Goal: Task Accomplishment & Management: Manage account settings

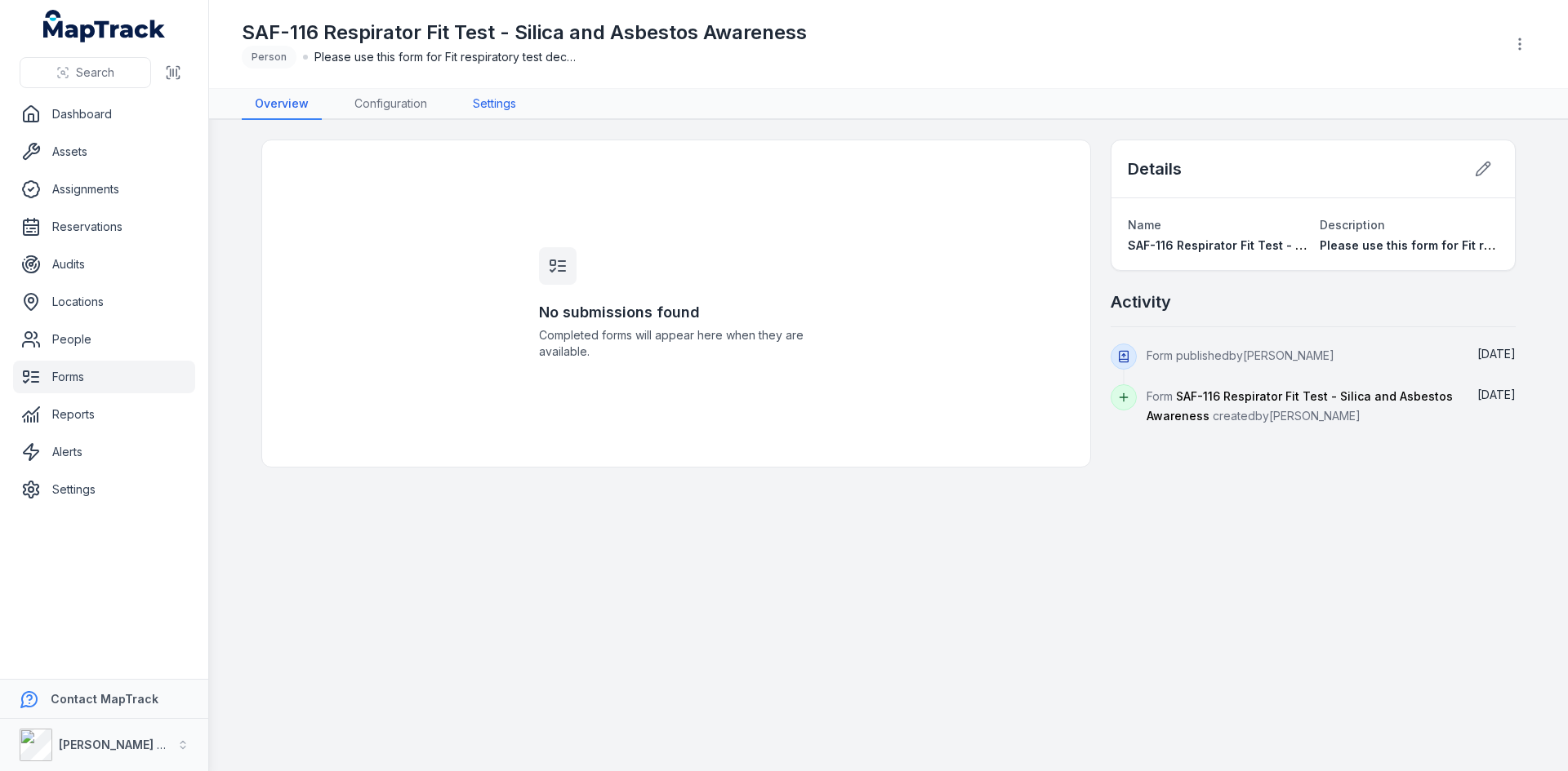
click at [498, 101] on link "Settings" at bounding box center [494, 104] width 69 height 31
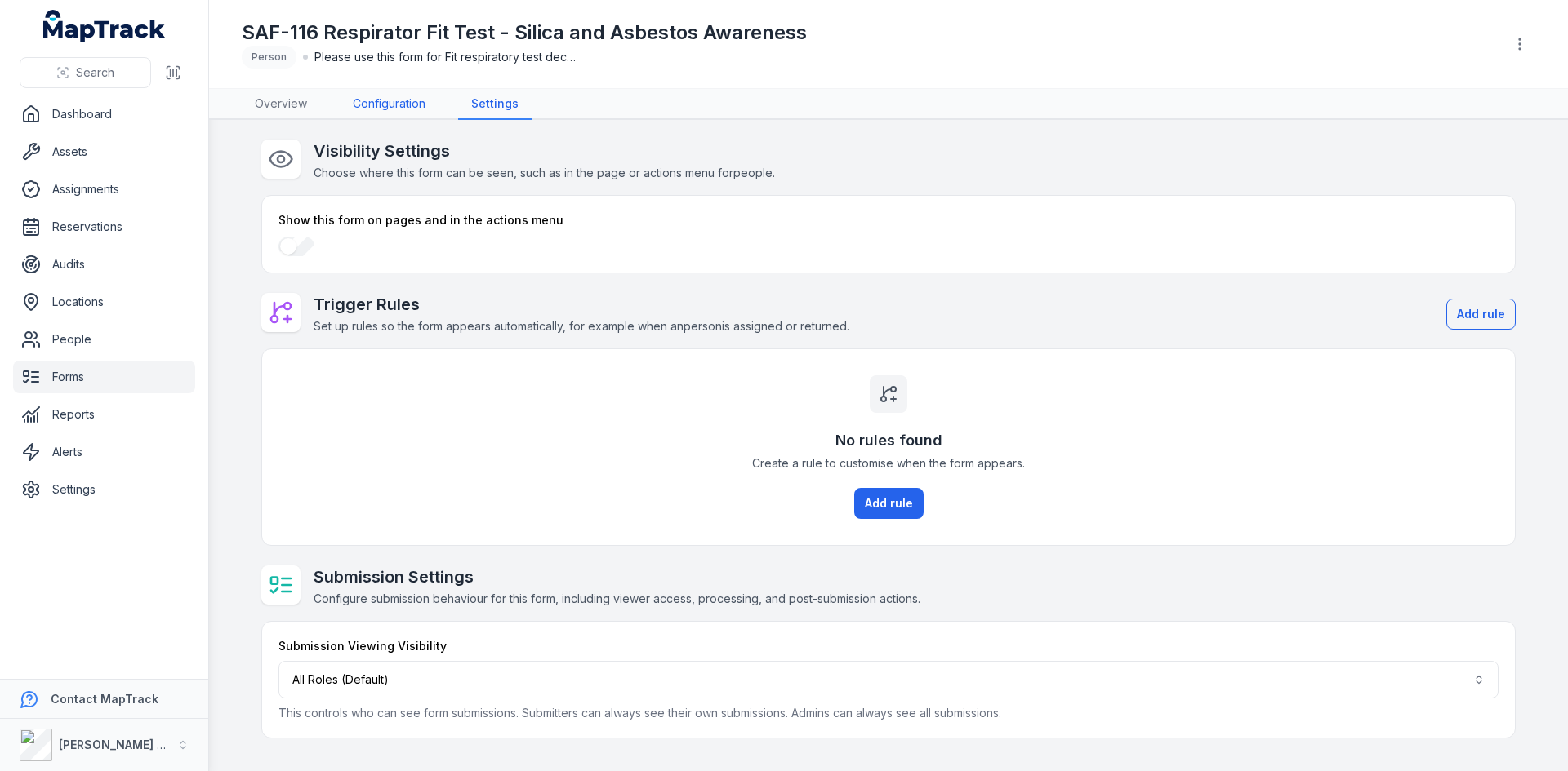
click at [374, 105] on link "Configuration" at bounding box center [389, 104] width 99 height 31
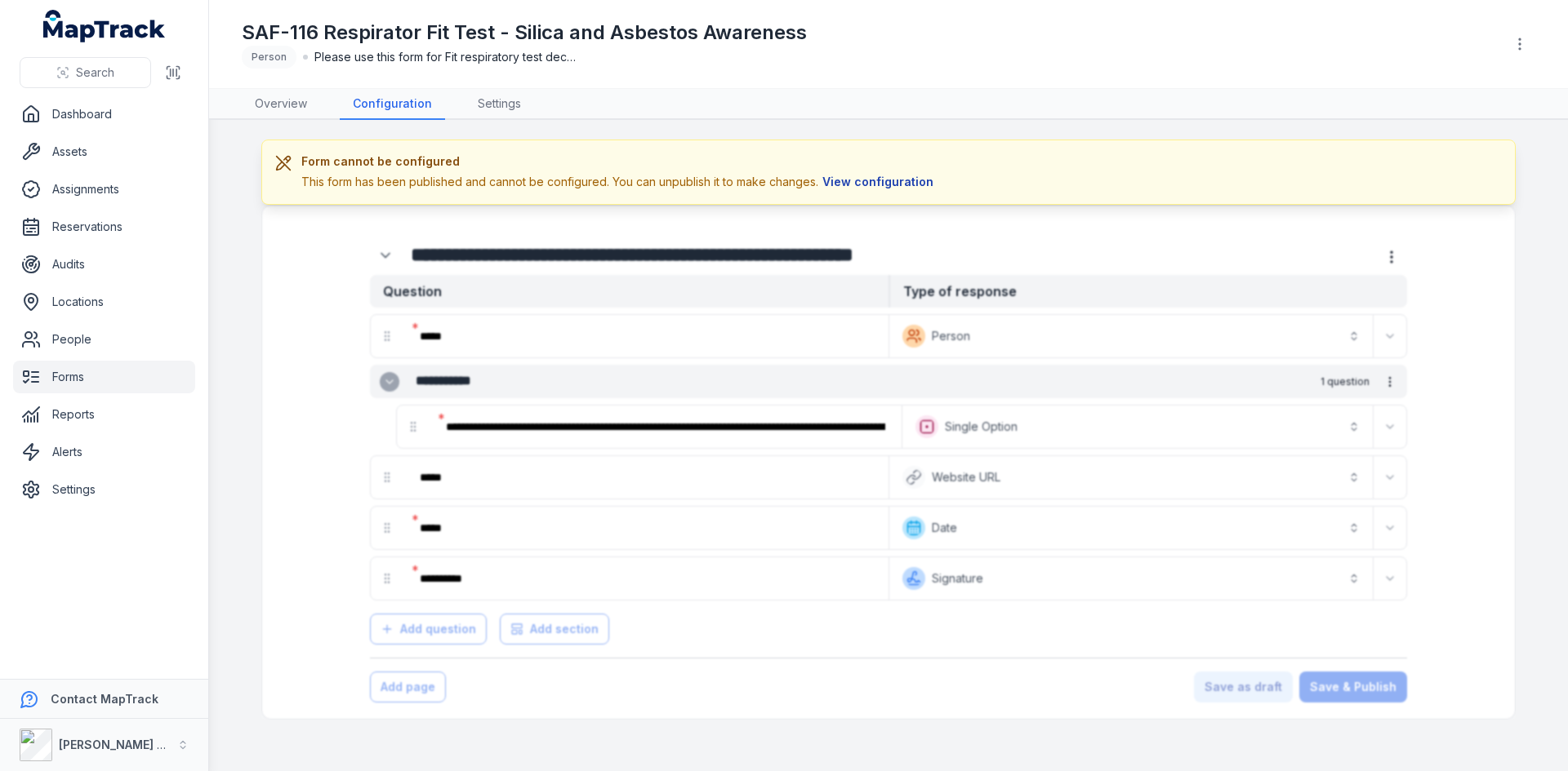
click at [866, 179] on button "View configuration" at bounding box center [878, 182] width 119 height 18
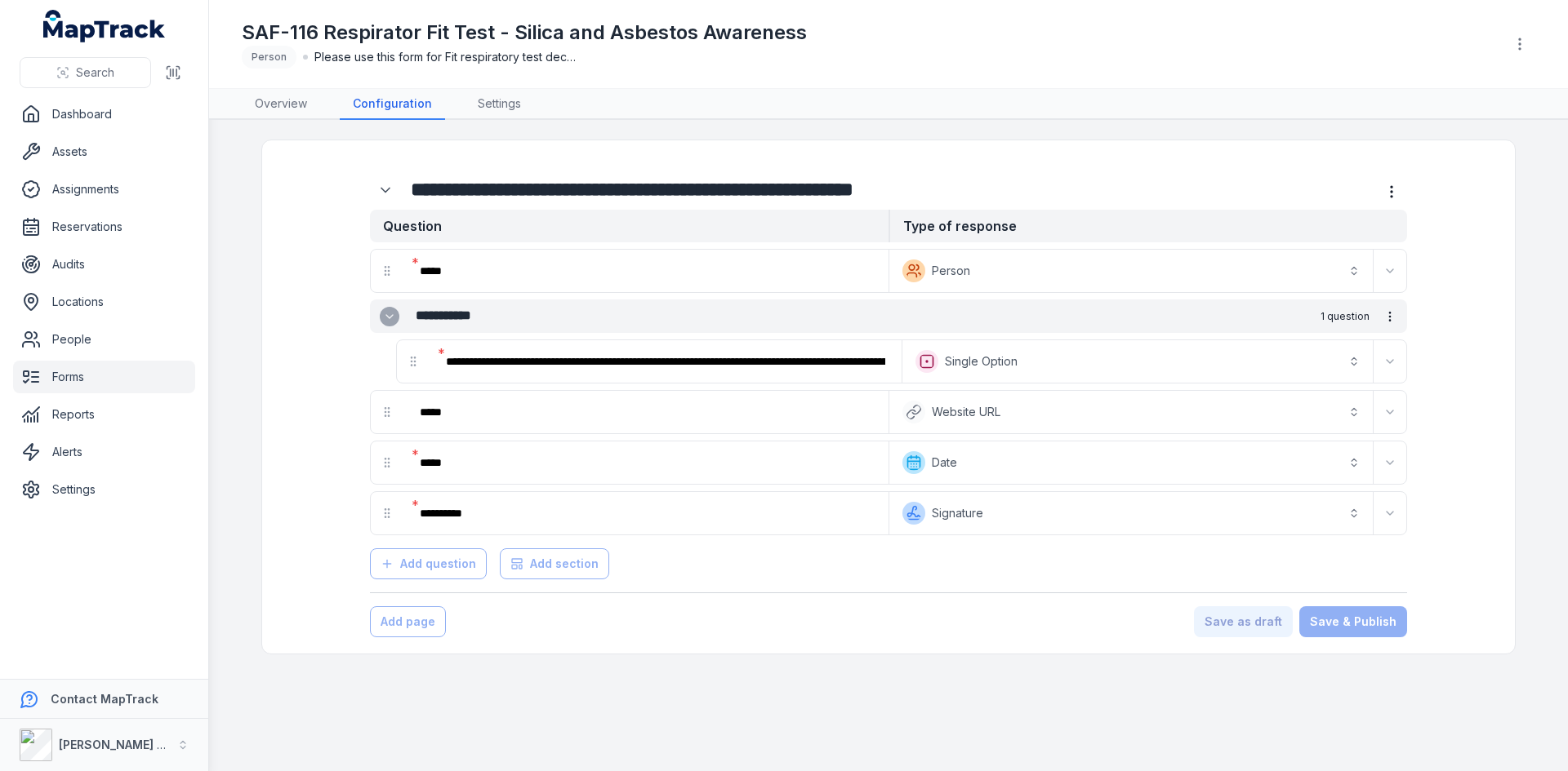
click at [276, 55] on div "Person" at bounding box center [270, 57] width 55 height 23
click at [1520, 43] on circle "button" at bounding box center [1520, 44] width 2 height 2
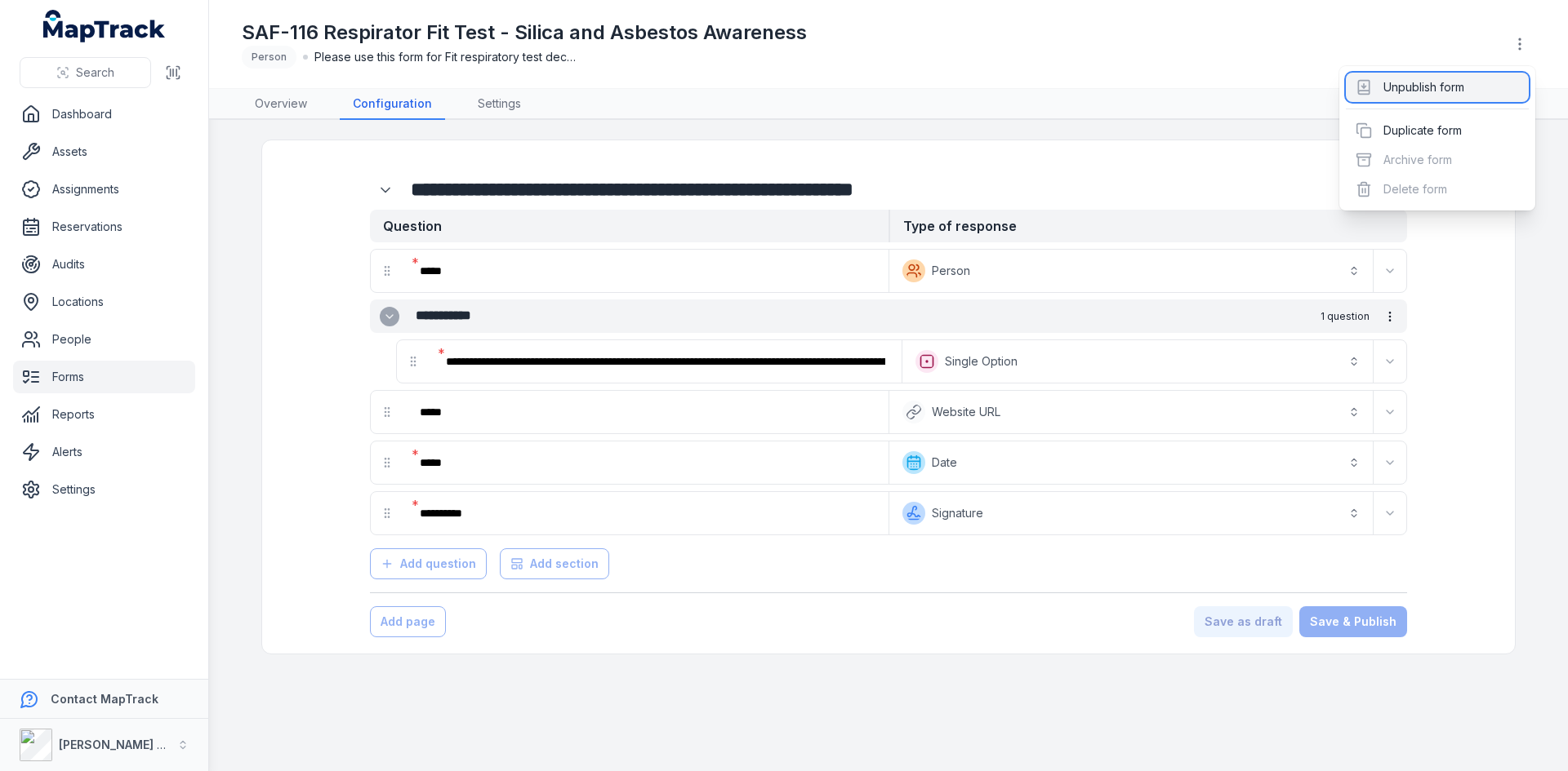
click at [1418, 81] on div "Unpublish form" at bounding box center [1437, 87] width 183 height 29
